Goal: Transaction & Acquisition: Purchase product/service

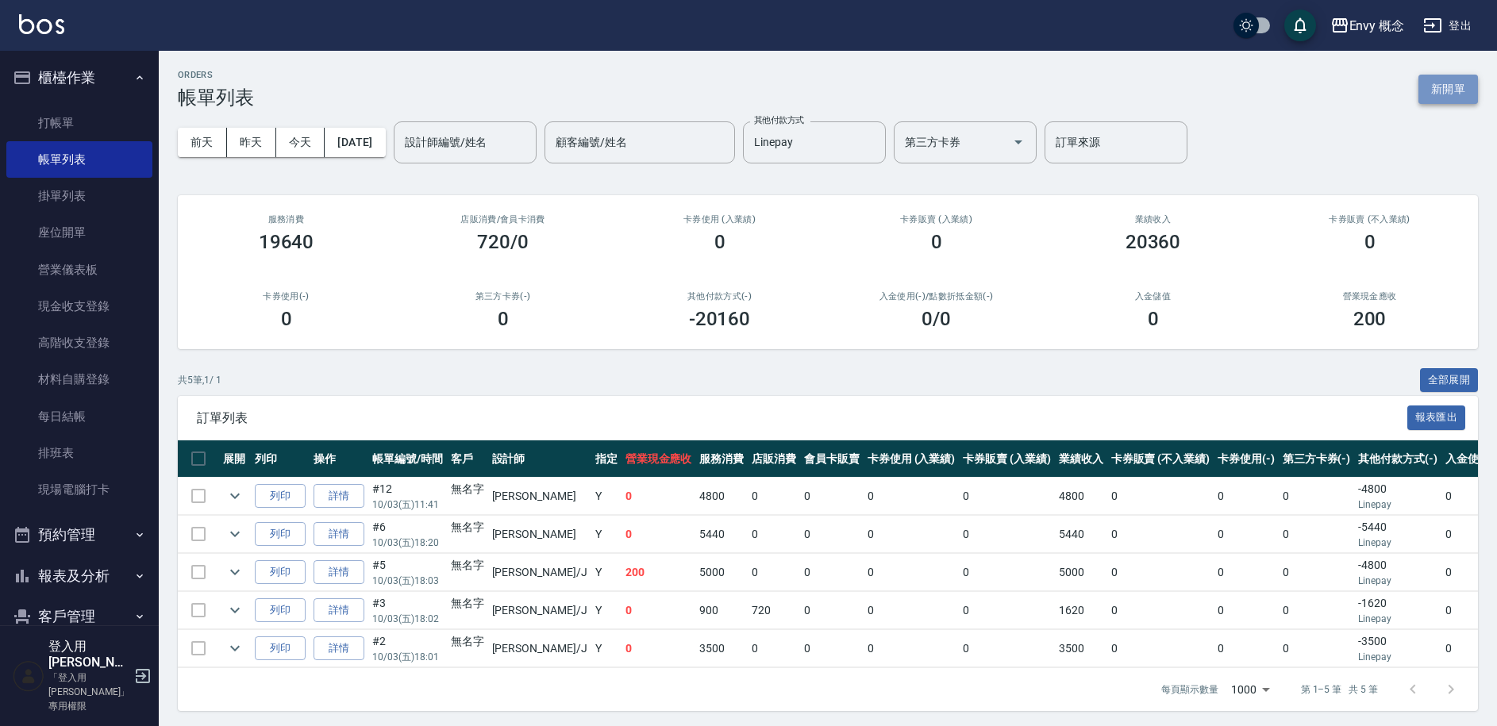
click at [1456, 87] on button "新開單" at bounding box center [1448, 89] width 60 height 29
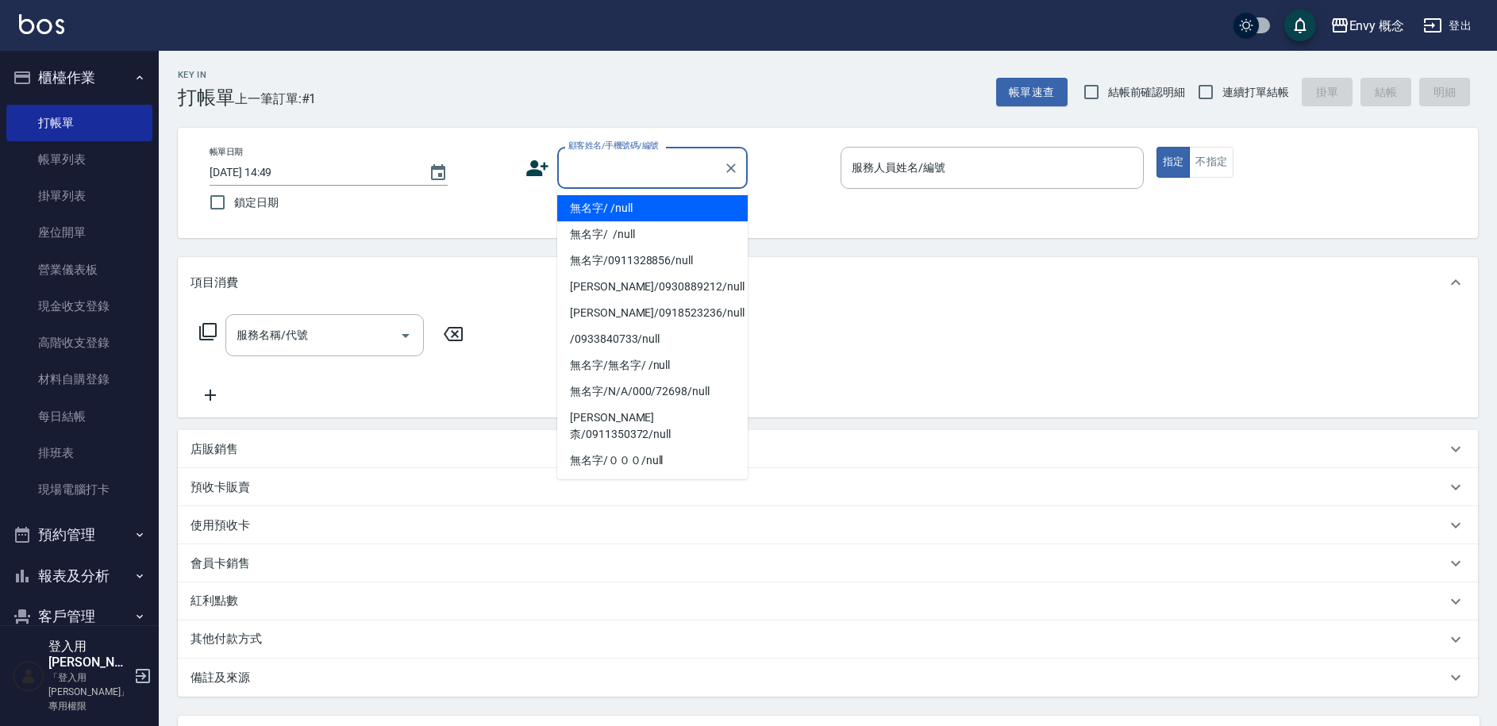
click at [617, 170] on input "顧客姓名/手機號碼/編號" at bounding box center [640, 168] width 152 height 28
click at [628, 209] on li "無名字/ /null" at bounding box center [652, 208] width 191 height 26
type input "無名字/ /null"
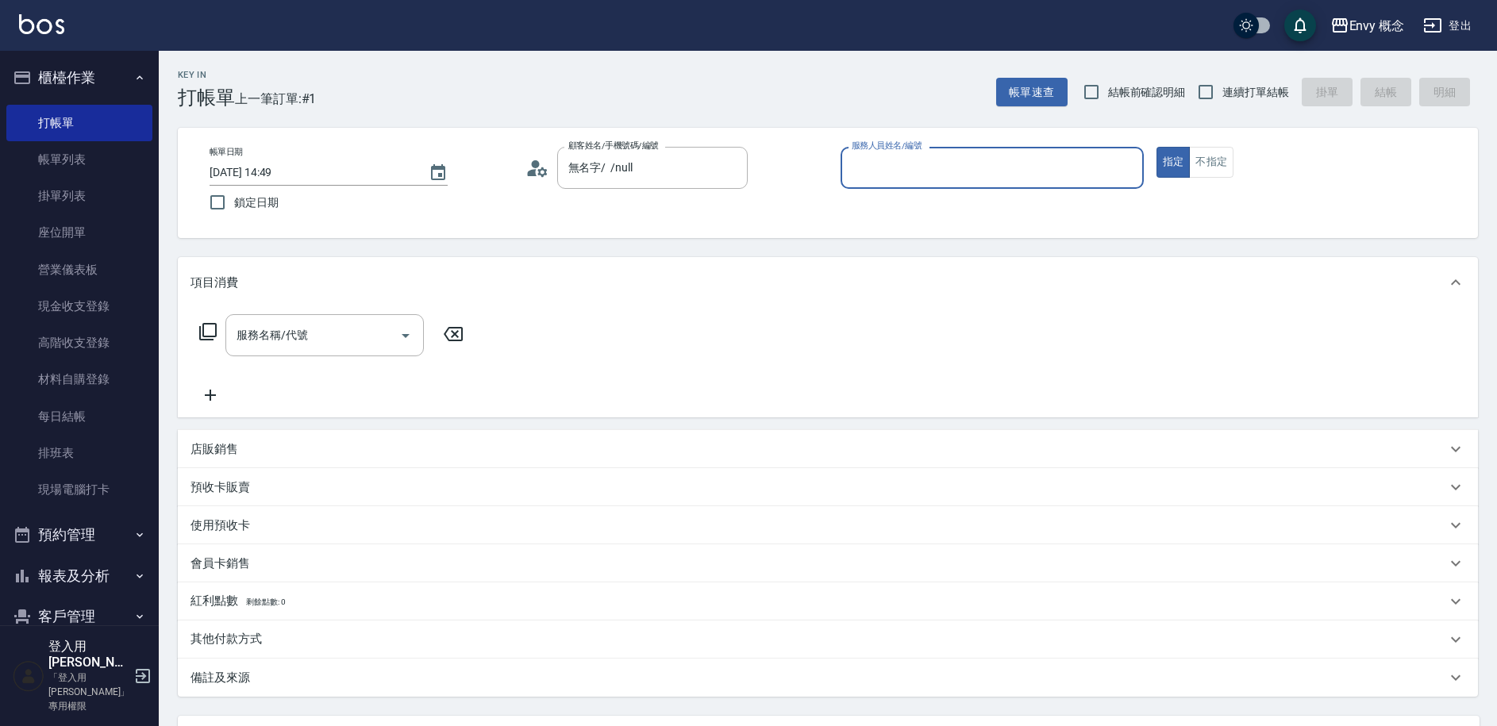
click at [884, 173] on input "服務人員姓名/編號" at bounding box center [992, 168] width 289 height 28
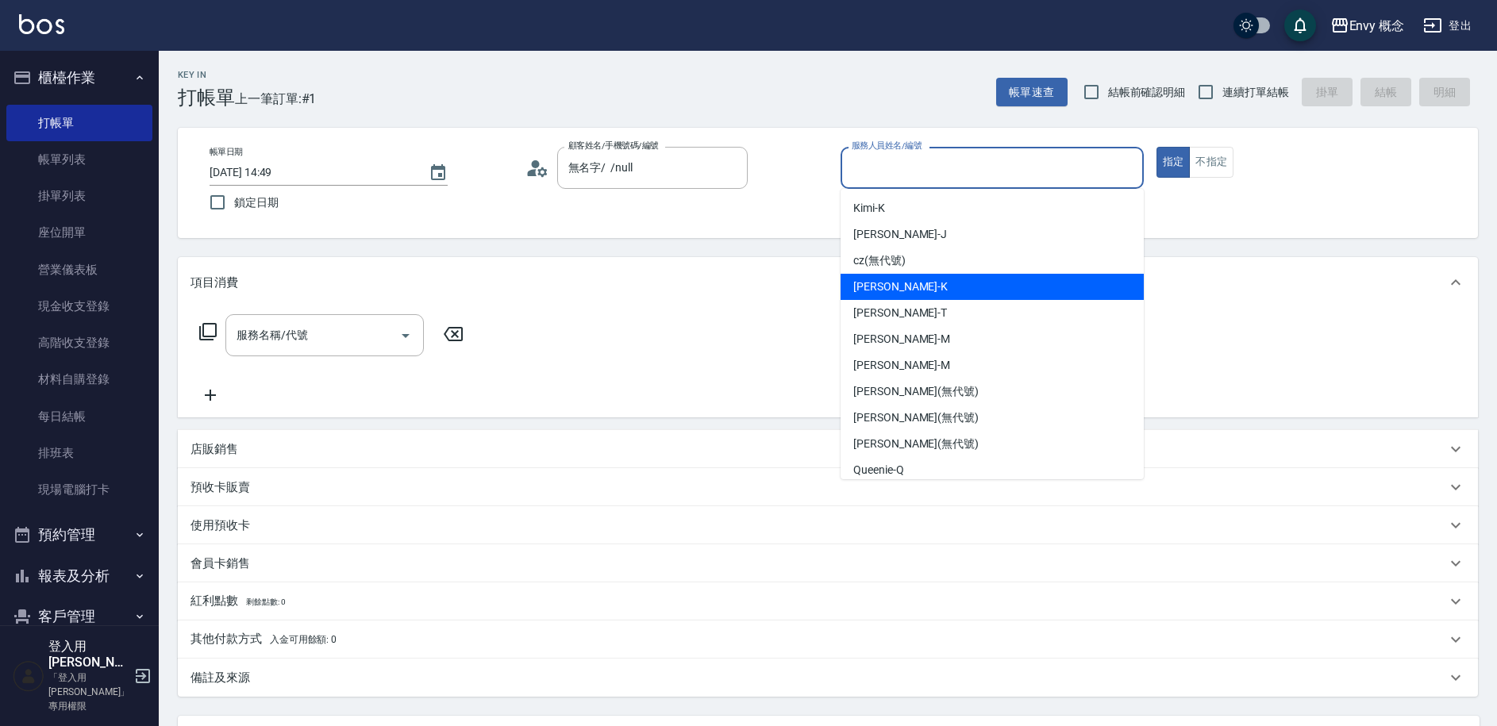
click at [887, 290] on div "[PERSON_NAME]" at bounding box center [992, 287] width 303 height 26
type input "[PERSON_NAME]"
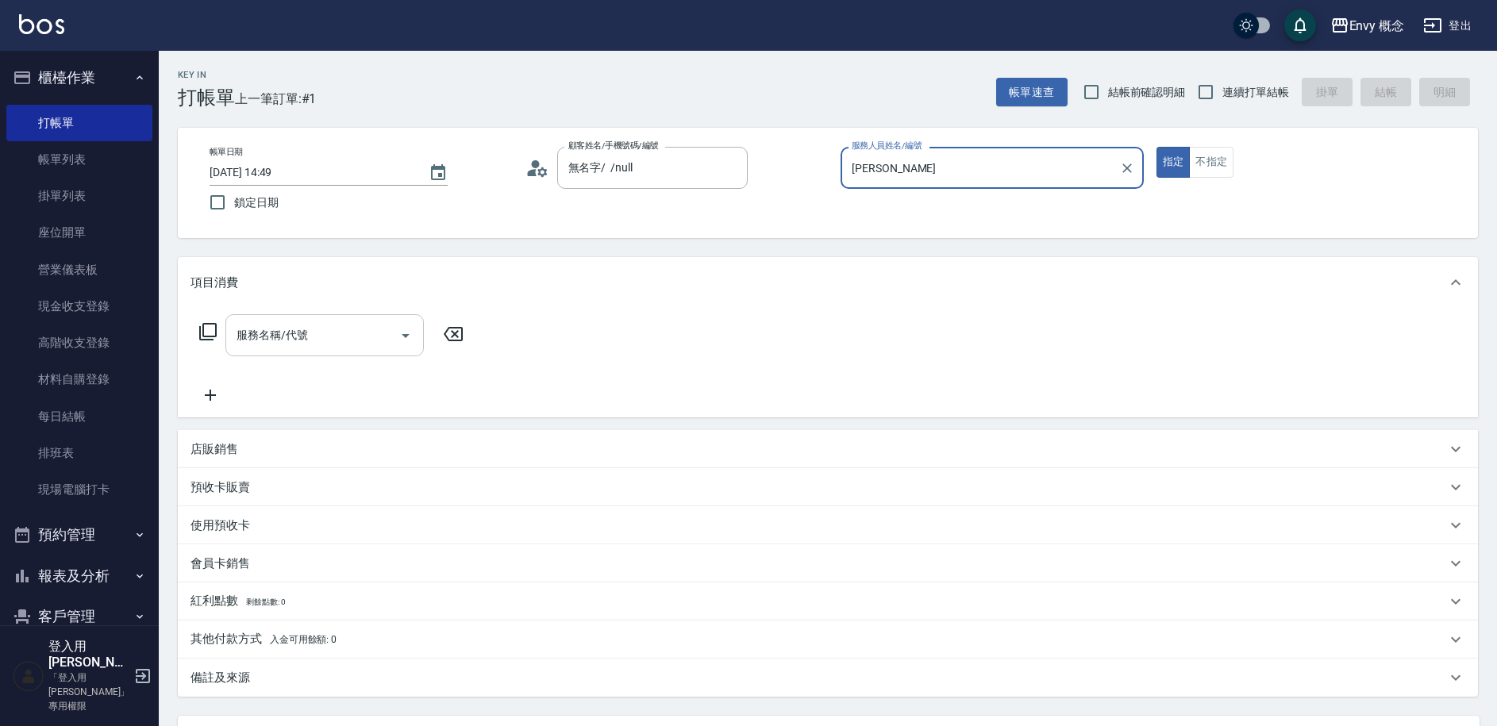
click at [311, 344] on input "服務名稱/代號" at bounding box center [313, 335] width 160 height 28
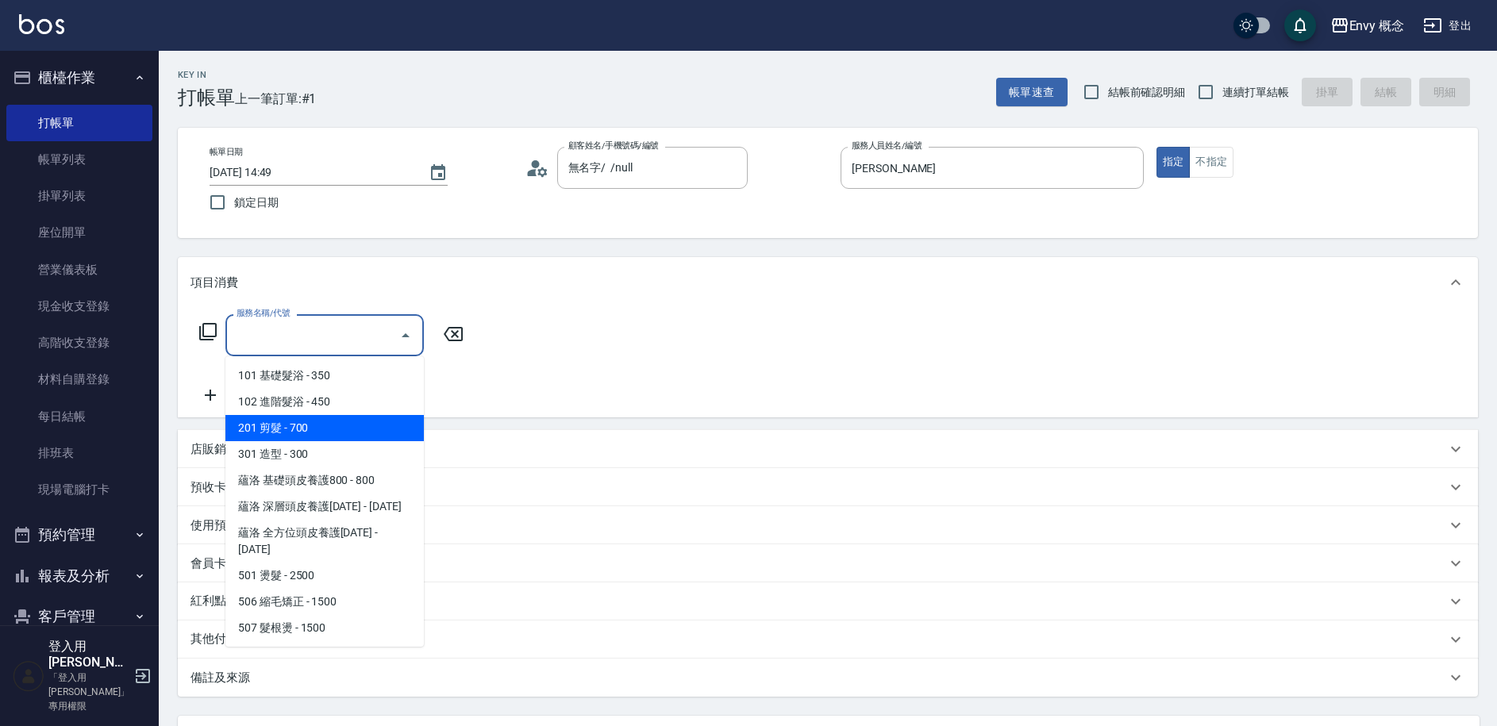
click at [291, 421] on span "201 剪髮 - 700" at bounding box center [324, 428] width 198 height 26
type input "201 剪髮(201)"
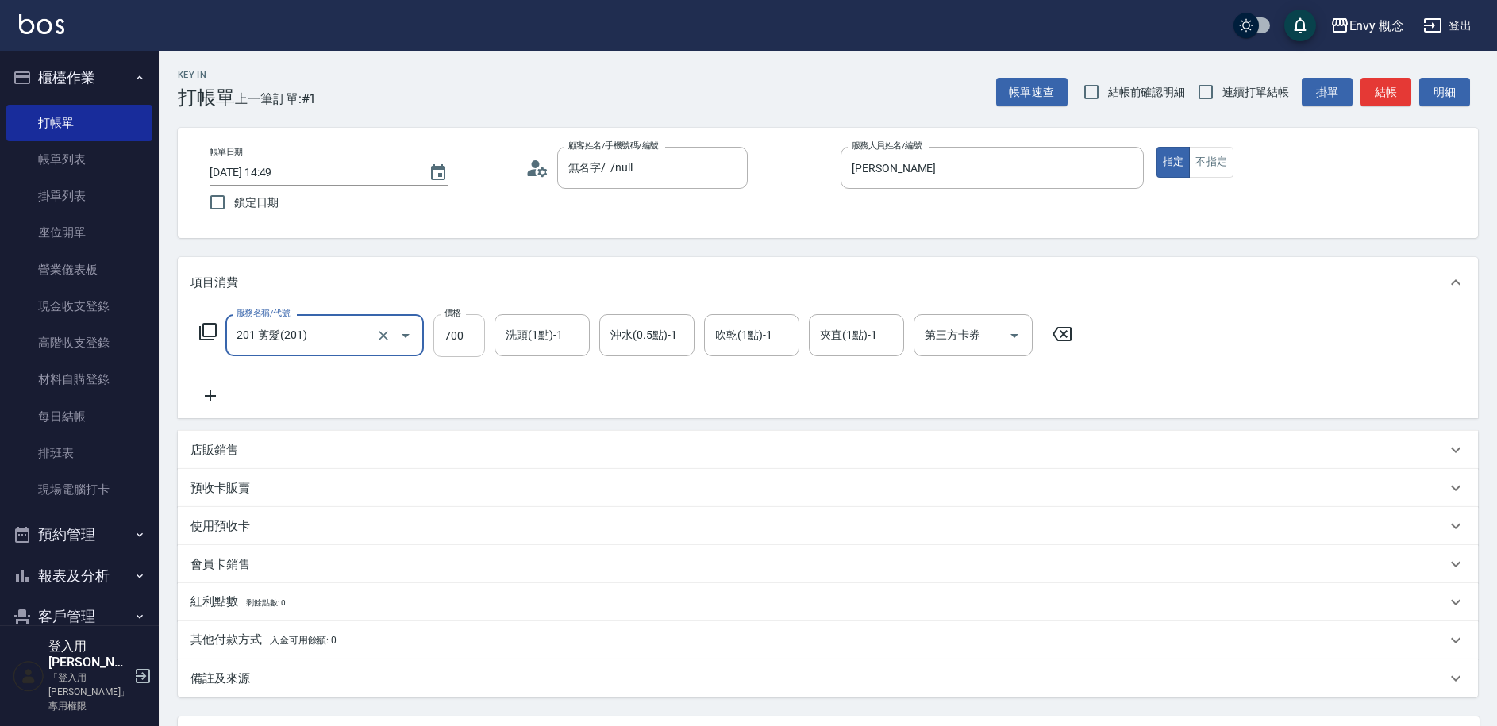
click at [477, 337] on input "700" at bounding box center [459, 335] width 52 height 43
click at [404, 414] on div "服務名稱/代號 201 剪髮(201) 服務名稱/代號 價格 700 價格 洗頭(1點)-1 洗頭(1點)-1 沖水(0.5點)-1 沖水(0.5點)-1 吹…" at bounding box center [828, 363] width 1300 height 110
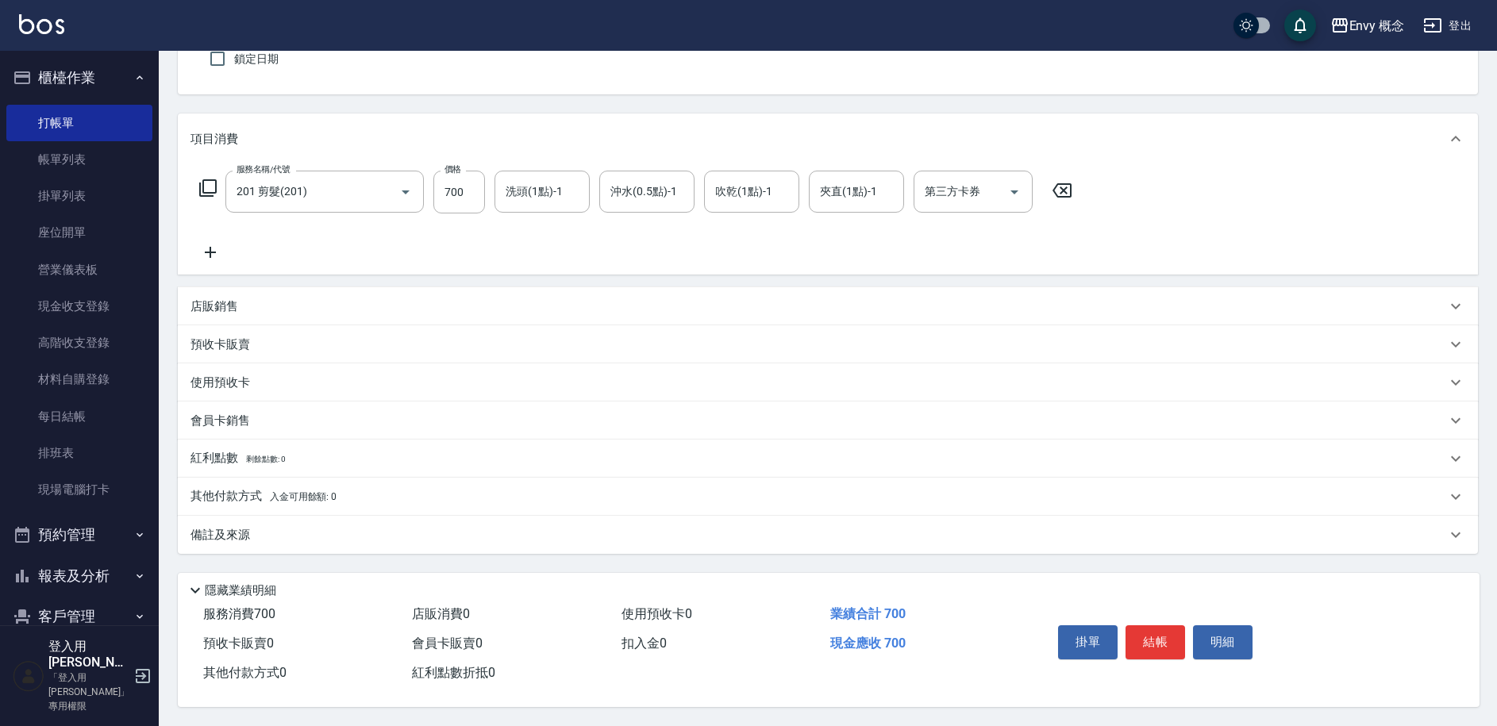
click at [241, 501] on div "其他付款方式 入金可用餘額: 0" at bounding box center [828, 497] width 1300 height 38
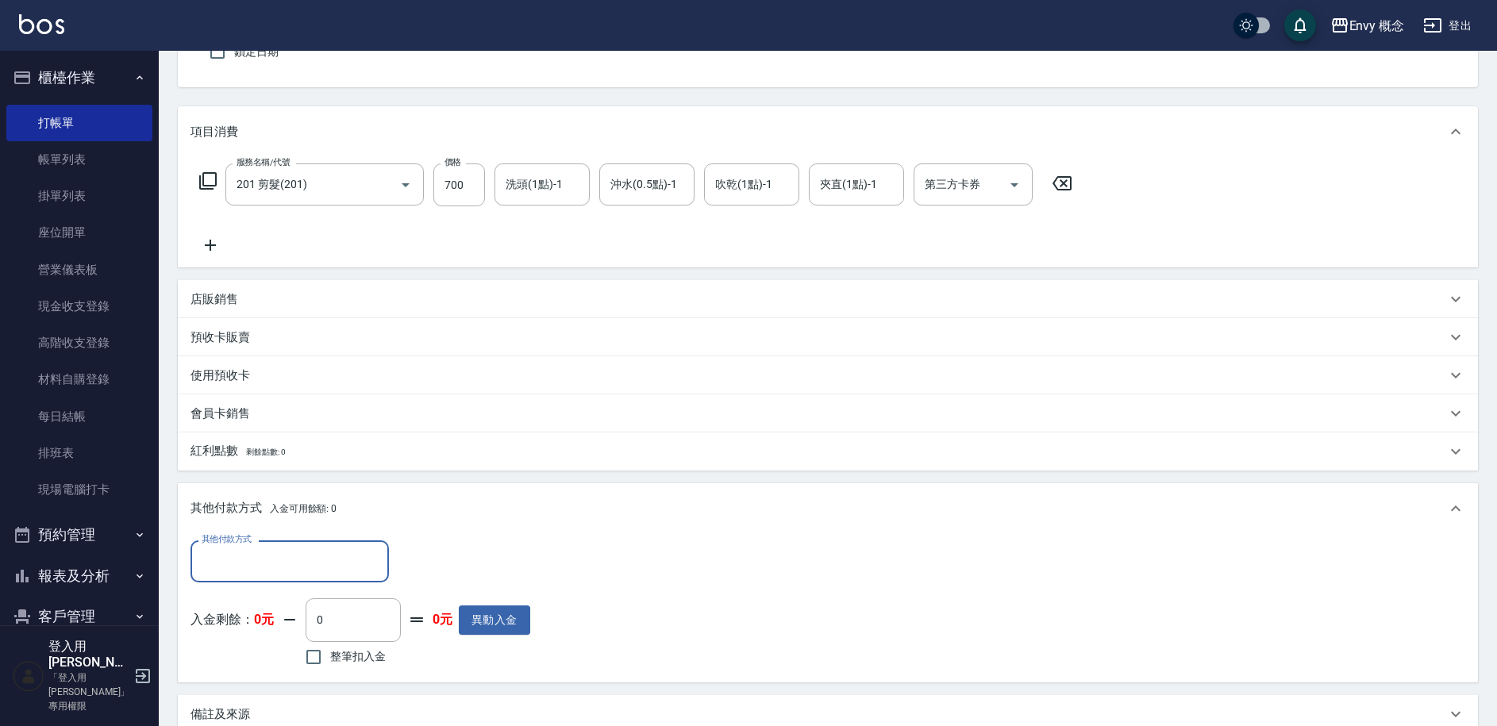
scroll to position [0, 0]
click at [240, 570] on input "其他付款方式" at bounding box center [290, 562] width 184 height 28
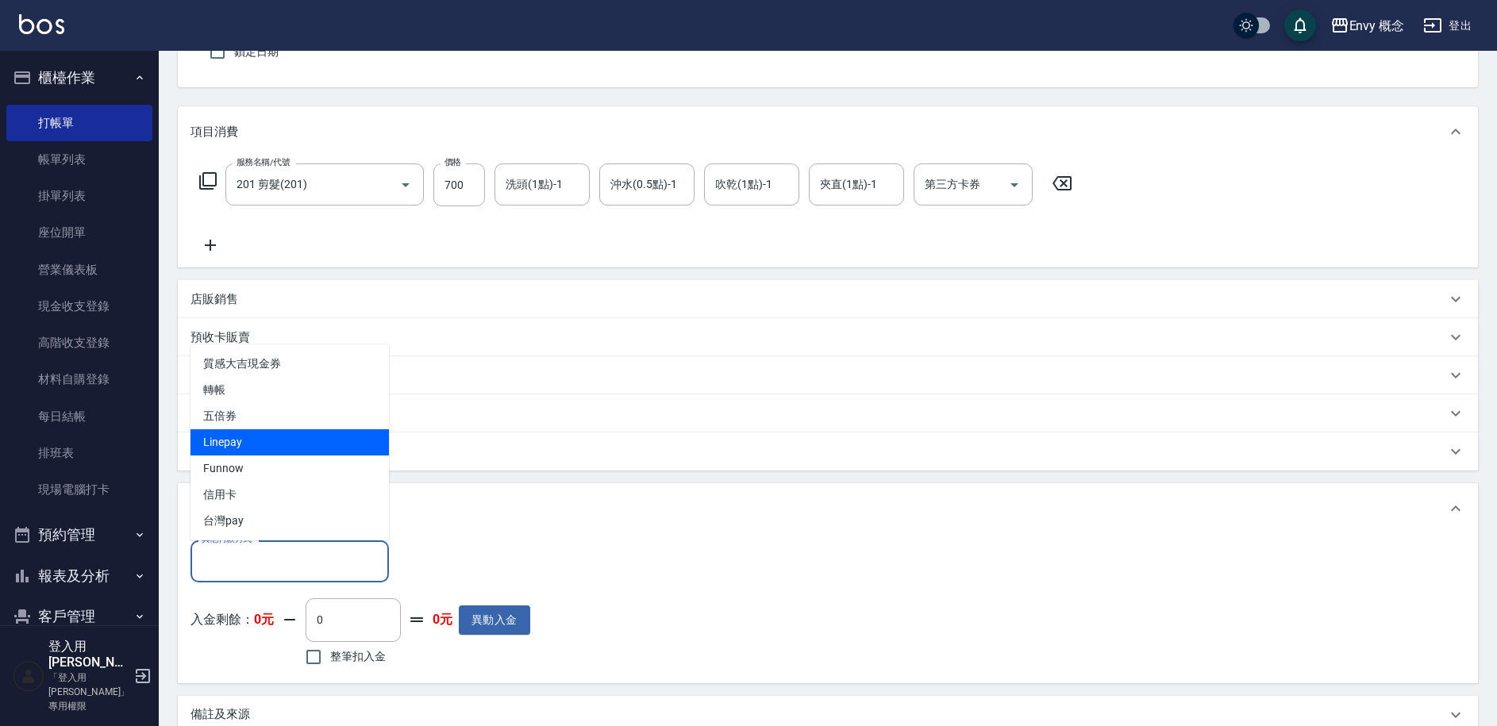
click at [258, 435] on span "Linepay" at bounding box center [290, 442] width 198 height 26
type input "Linepay"
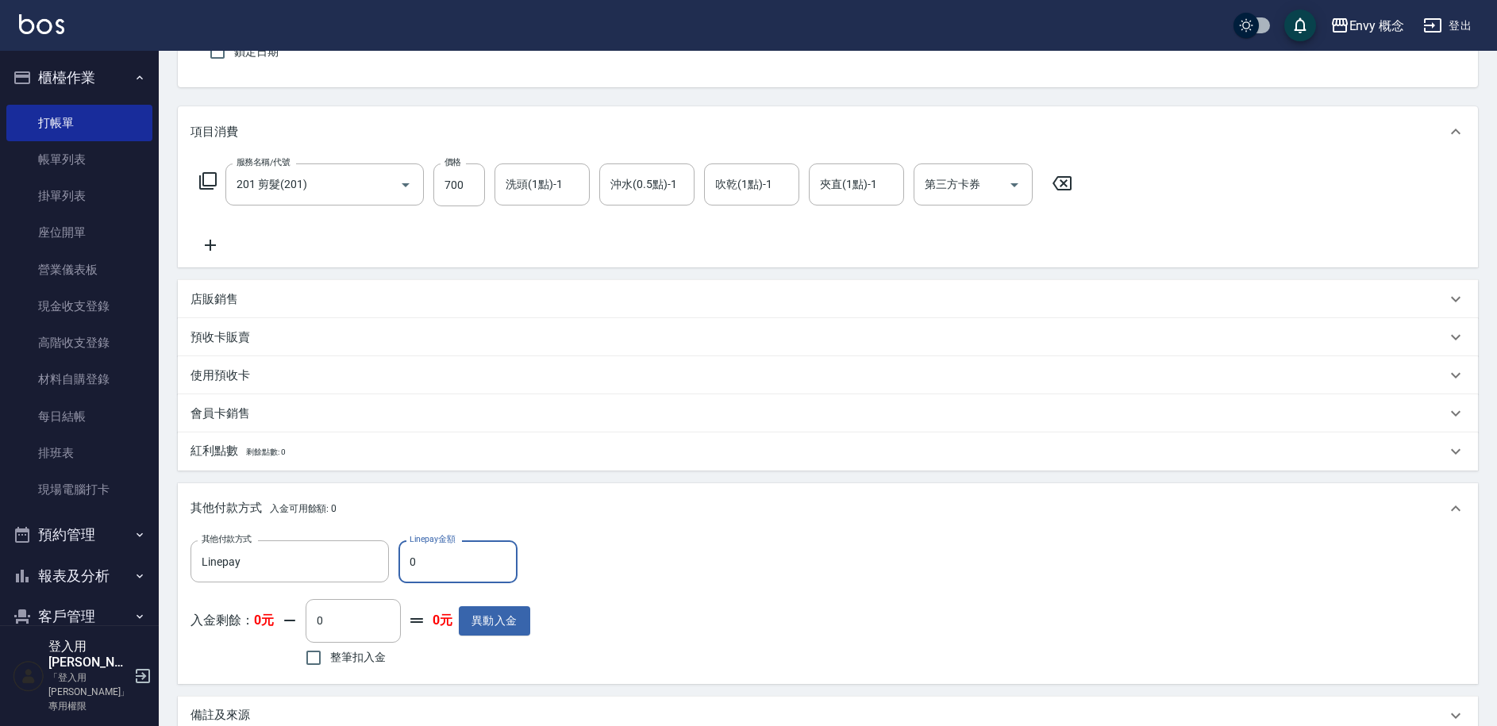
drag, startPoint x: 436, startPoint y: 564, endPoint x: 398, endPoint y: 560, distance: 37.6
click at [398, 560] on input "0" at bounding box center [457, 562] width 119 height 43
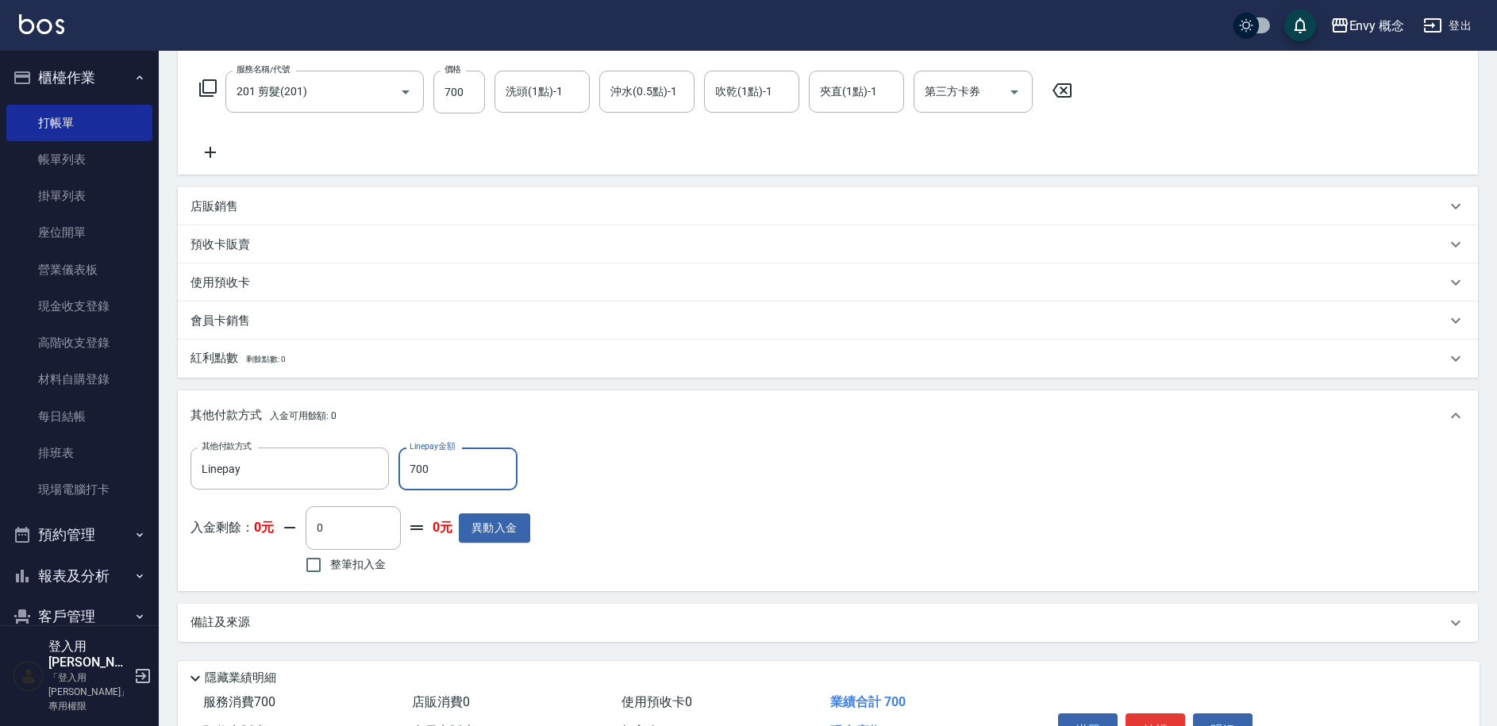
scroll to position [339, 0]
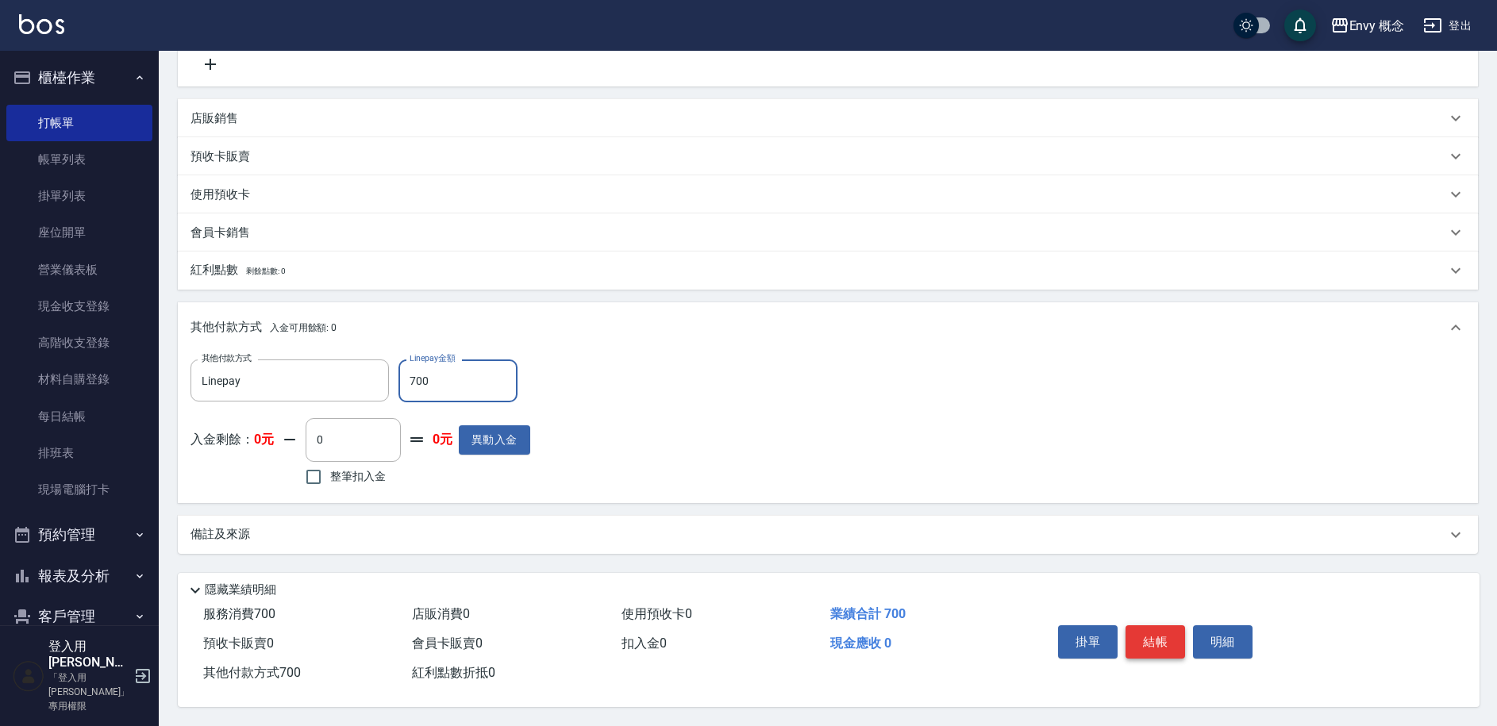
type input "700"
click at [1157, 638] on button "結帳" at bounding box center [1156, 641] width 60 height 33
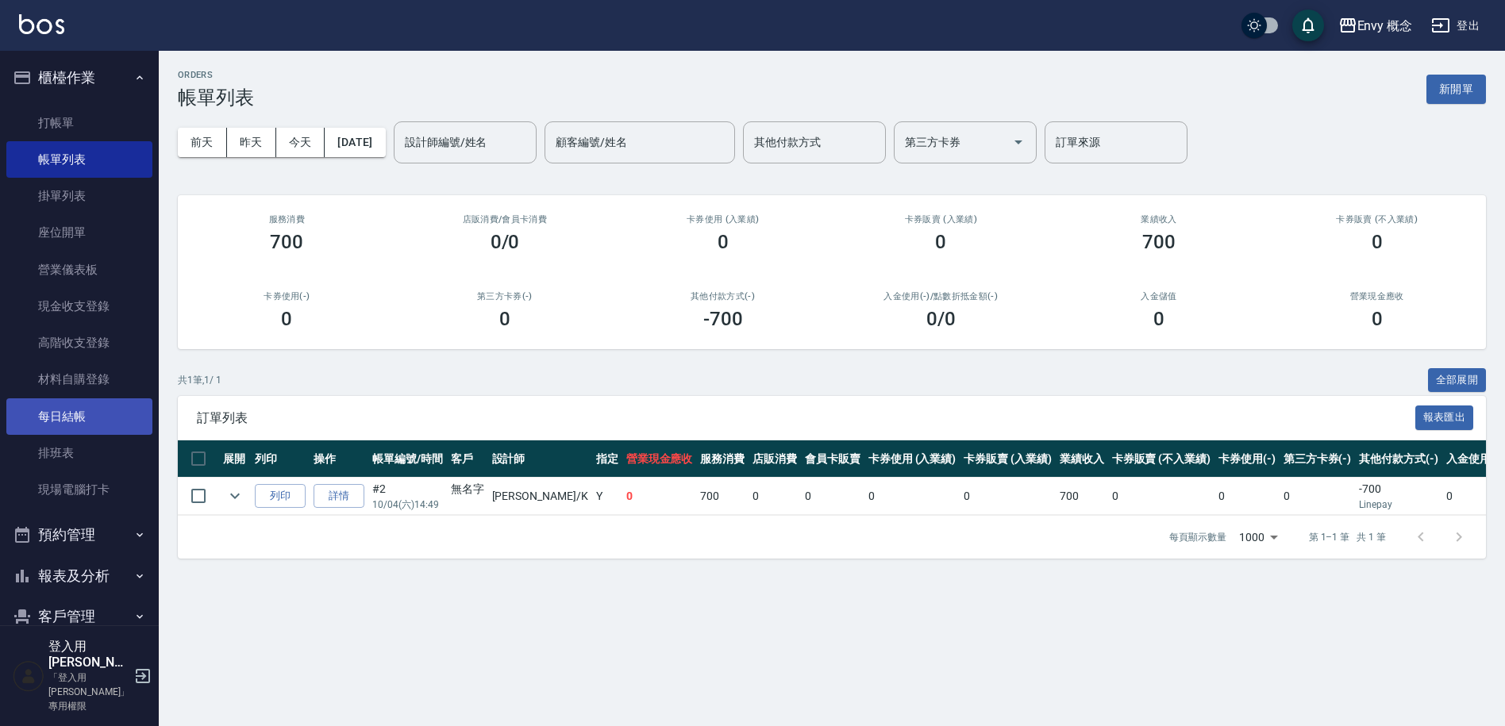
click at [99, 414] on link "每日結帳" at bounding box center [79, 416] width 146 height 37
